Goal: Task Accomplishment & Management: Use online tool/utility

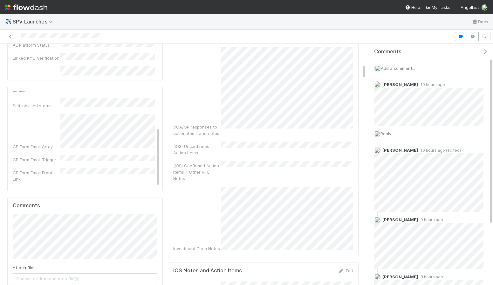
scroll to position [321, 0]
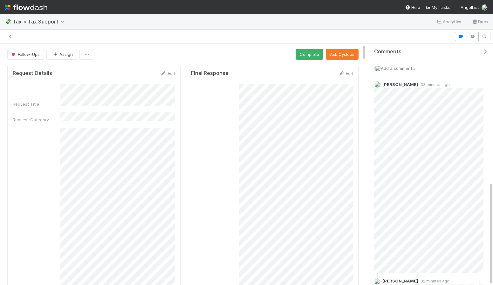
scroll to position [324, 0]
